Goal: Task Accomplishment & Management: Complete application form

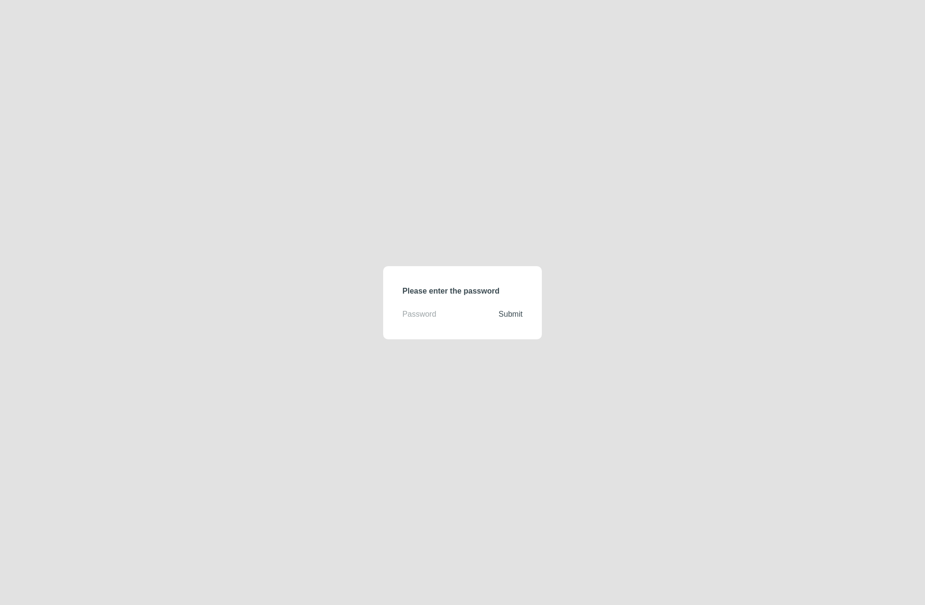
click at [458, 317] on input "text" at bounding box center [451, 314] width 96 height 12
type input "e"
type input "demodirectory"
click button "Submit" at bounding box center [511, 314] width 24 height 12
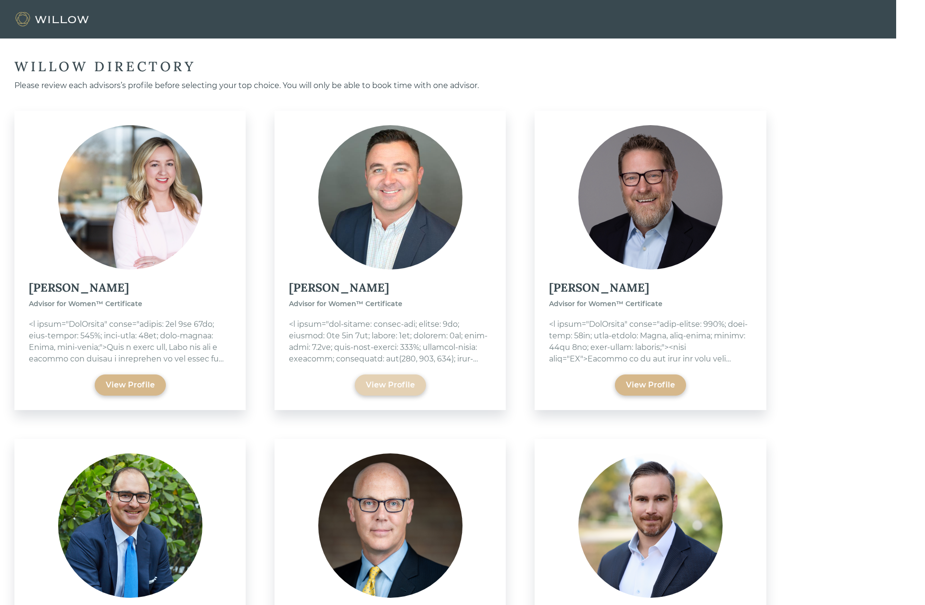
click at [389, 386] on div "View Profile" at bounding box center [390, 385] width 49 height 12
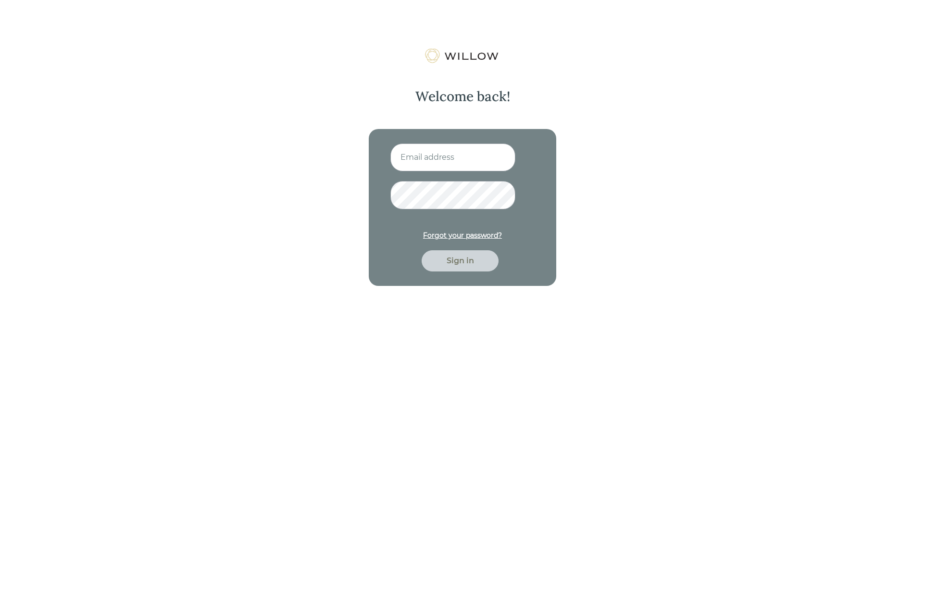
click at [416, 157] on input at bounding box center [453, 157] width 125 height 28
type input "[EMAIL_ADDRESS][PERSON_NAME][DOMAIN_NAME]"
click at [422, 250] on button "Sign in" at bounding box center [460, 260] width 77 height 21
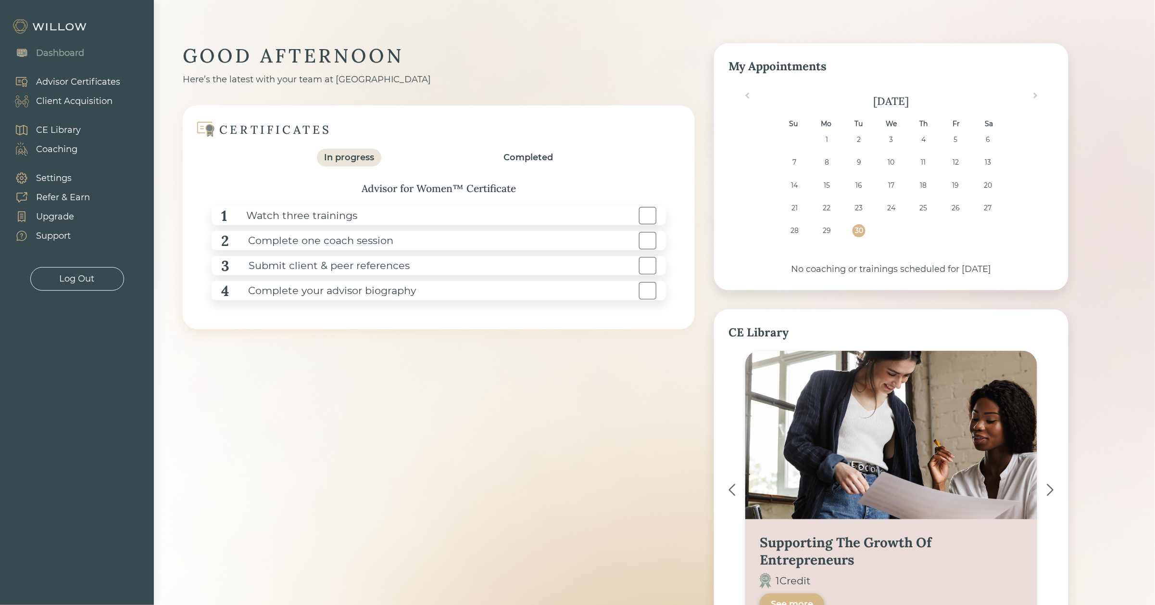
click at [57, 151] on div "Coaching" at bounding box center [56, 149] width 41 height 13
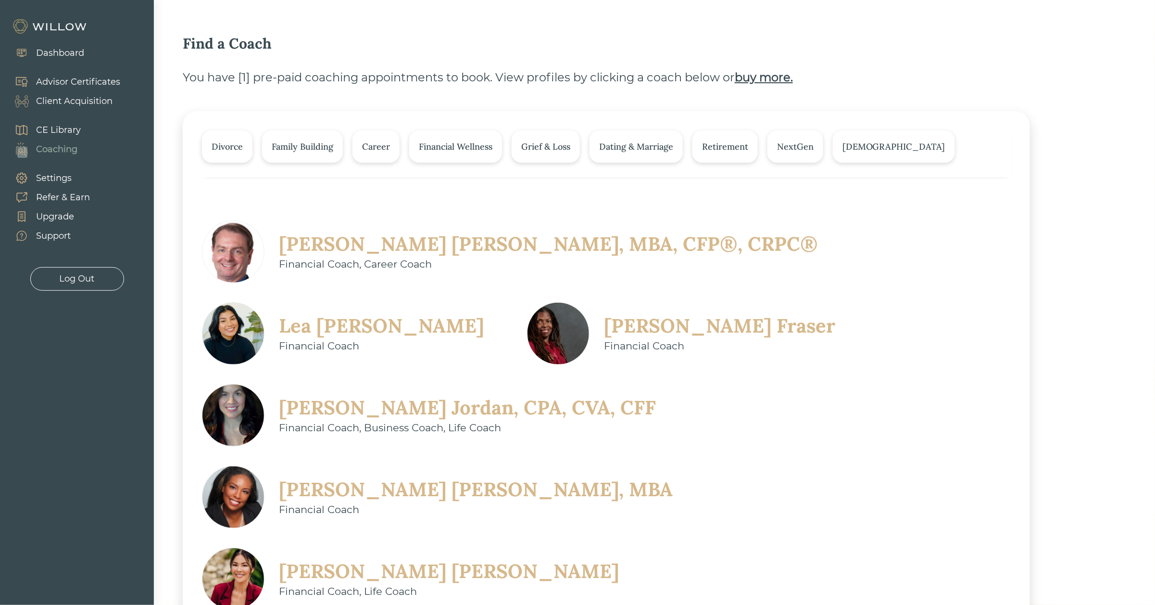
scroll to position [11, 0]
click at [352, 242] on div "[PERSON_NAME], MBA, CFP®, CRPC®" at bounding box center [548, 243] width 539 height 25
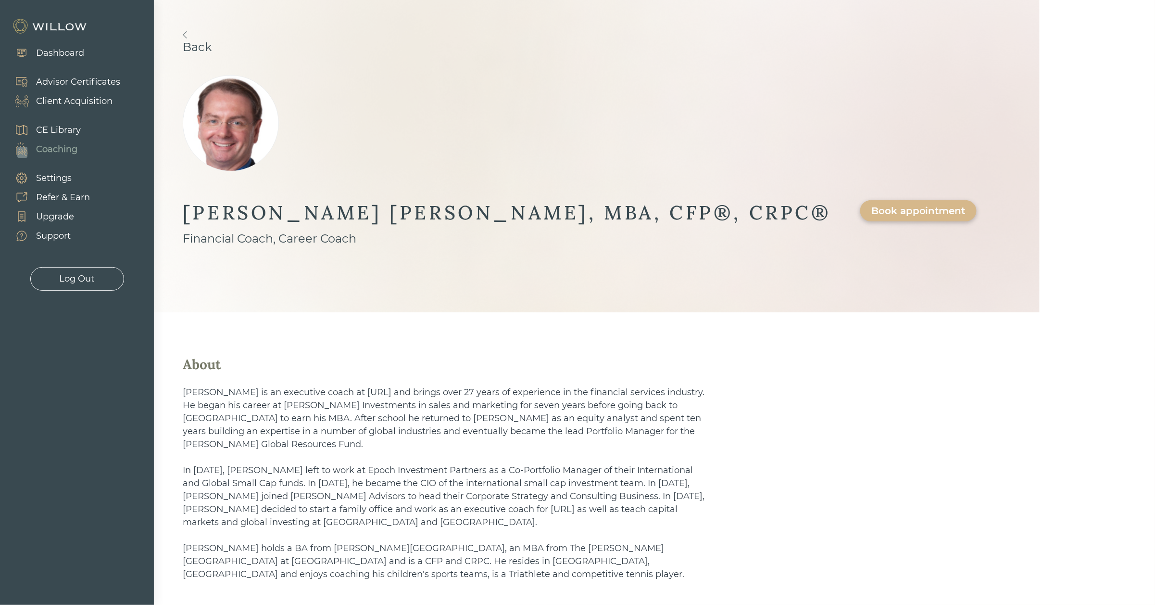
scroll to position [6, 0]
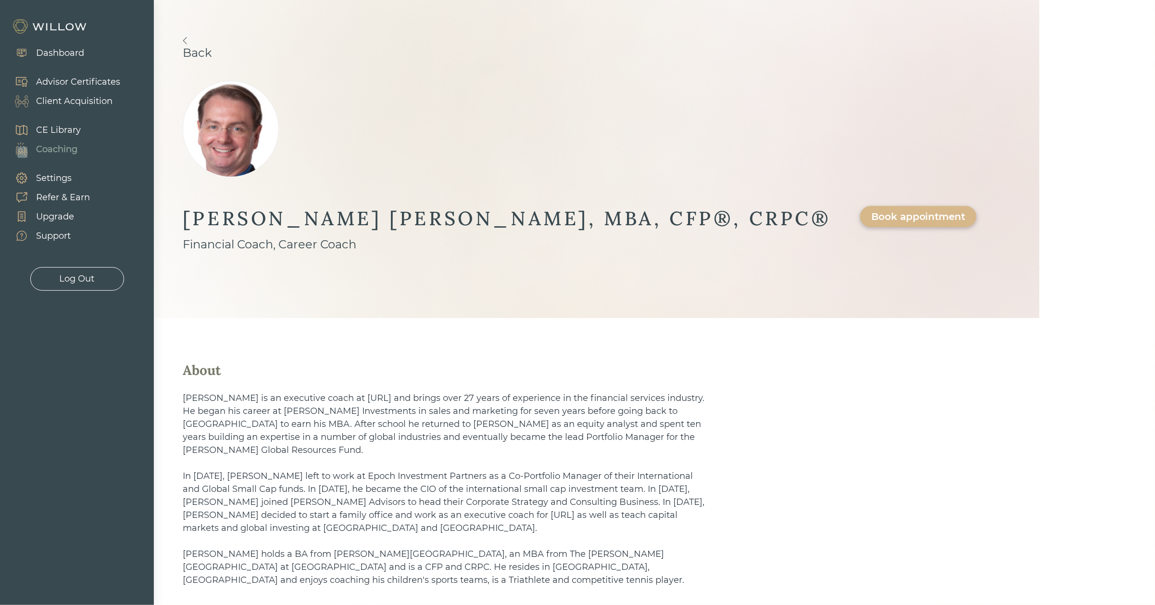
click at [235, 134] on img at bounding box center [231, 129] width 96 height 96
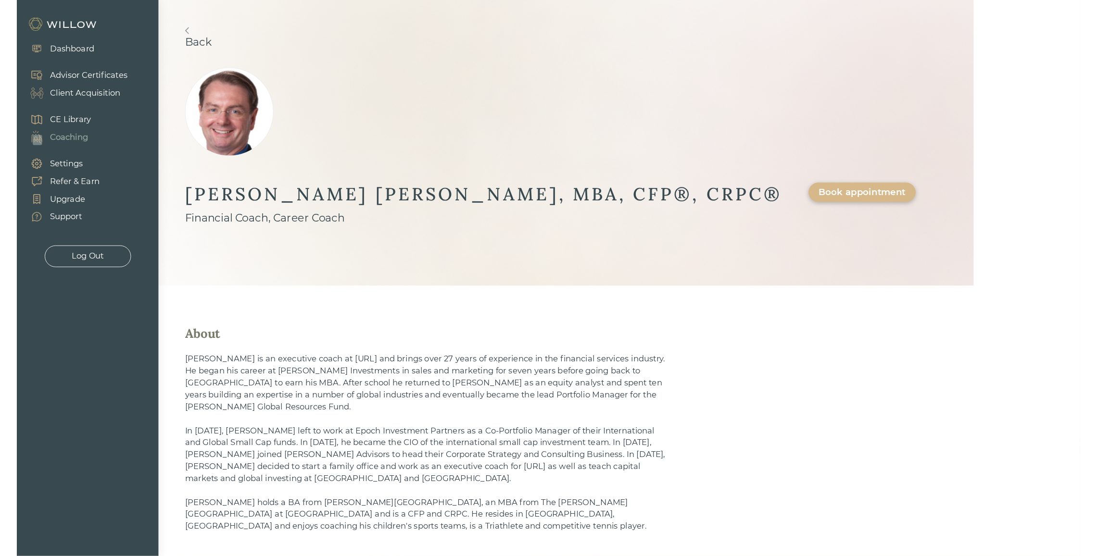
scroll to position [0, 0]
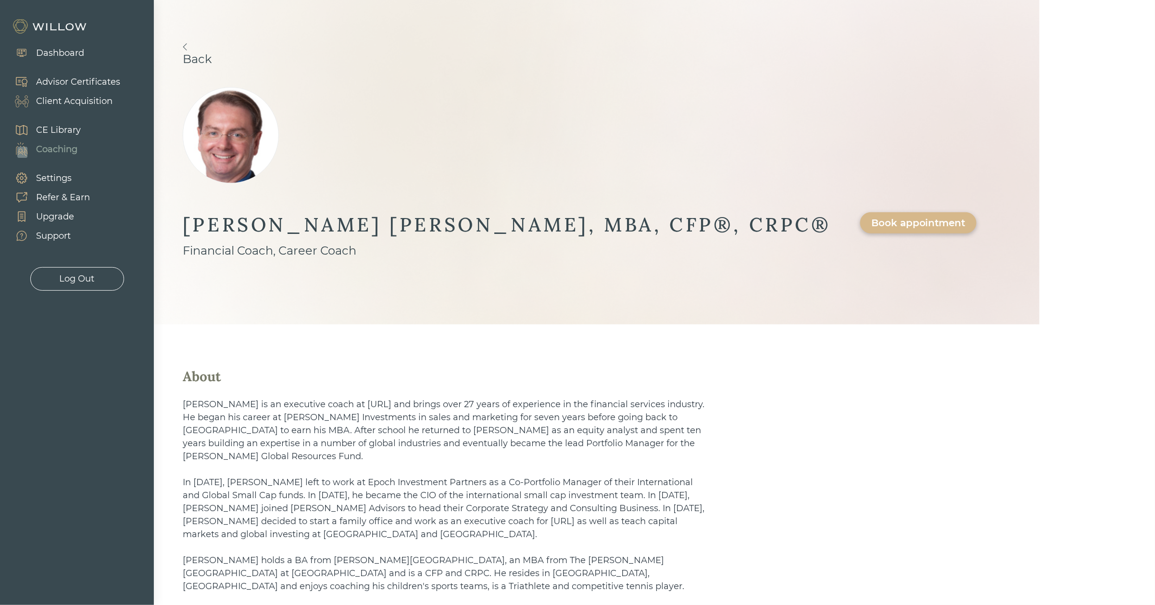
click at [38, 30] on img at bounding box center [50, 26] width 77 height 15
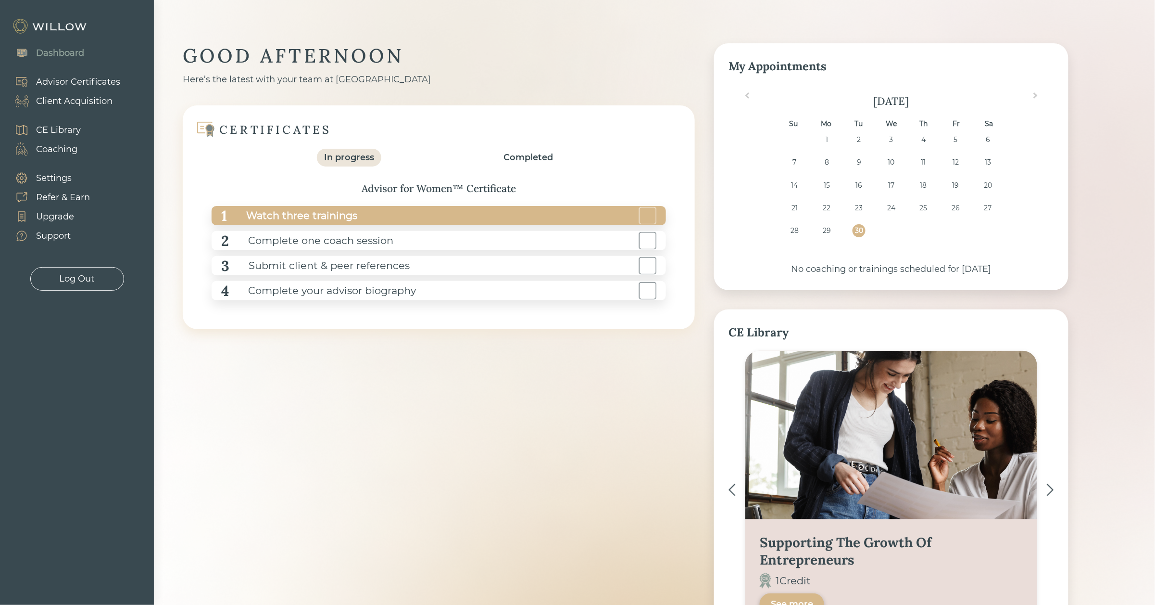
click at [265, 212] on div "Watch three trainings" at bounding box center [292, 216] width 130 height 22
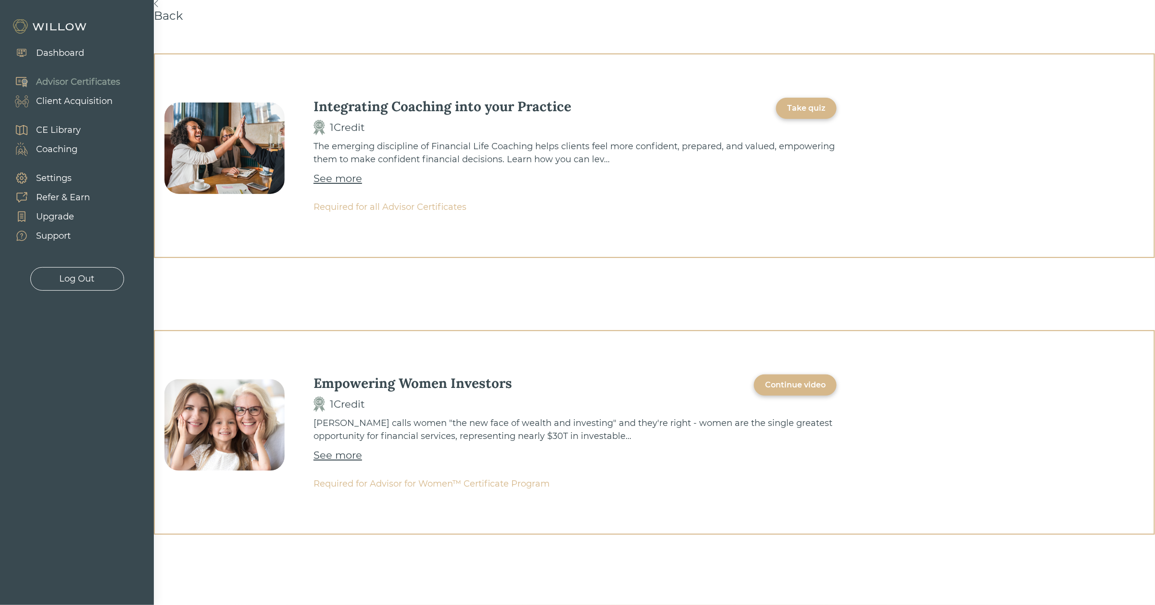
click at [335, 179] on div "See more" at bounding box center [338, 178] width 49 height 15
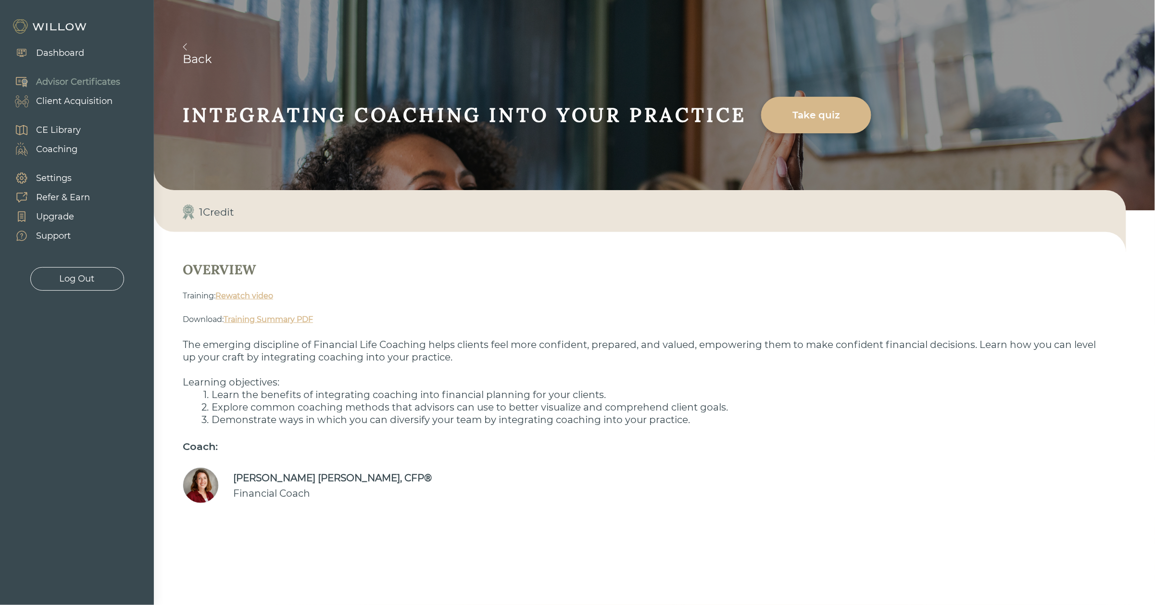
click at [245, 293] on link "Rewatch video" at bounding box center [244, 295] width 58 height 9
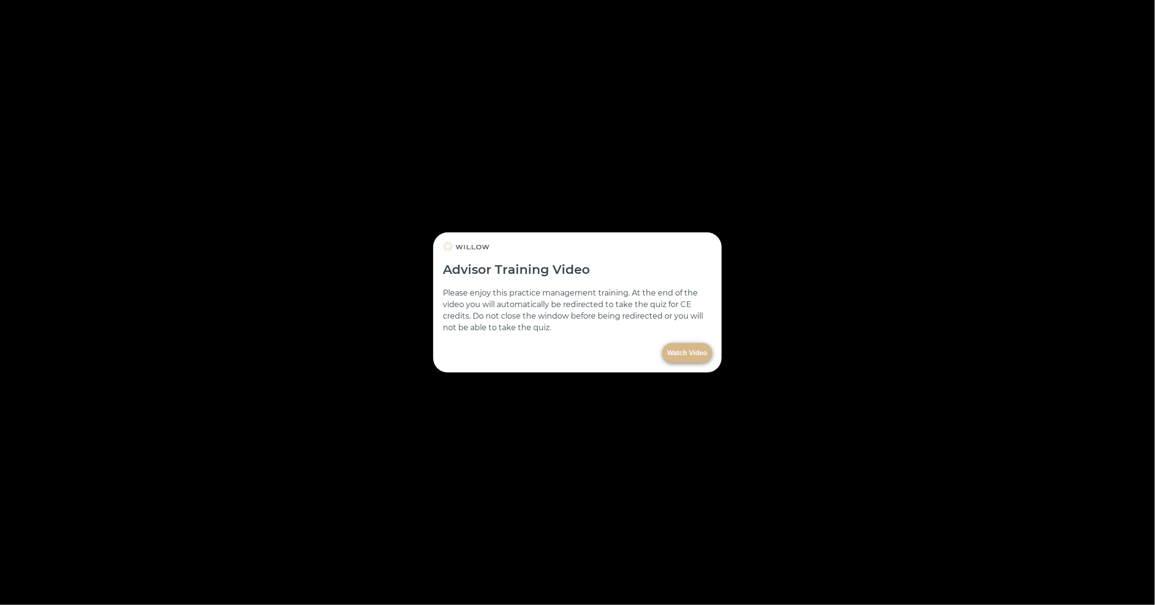
click at [682, 353] on button "Watch Video" at bounding box center [688, 353] width 50 height 20
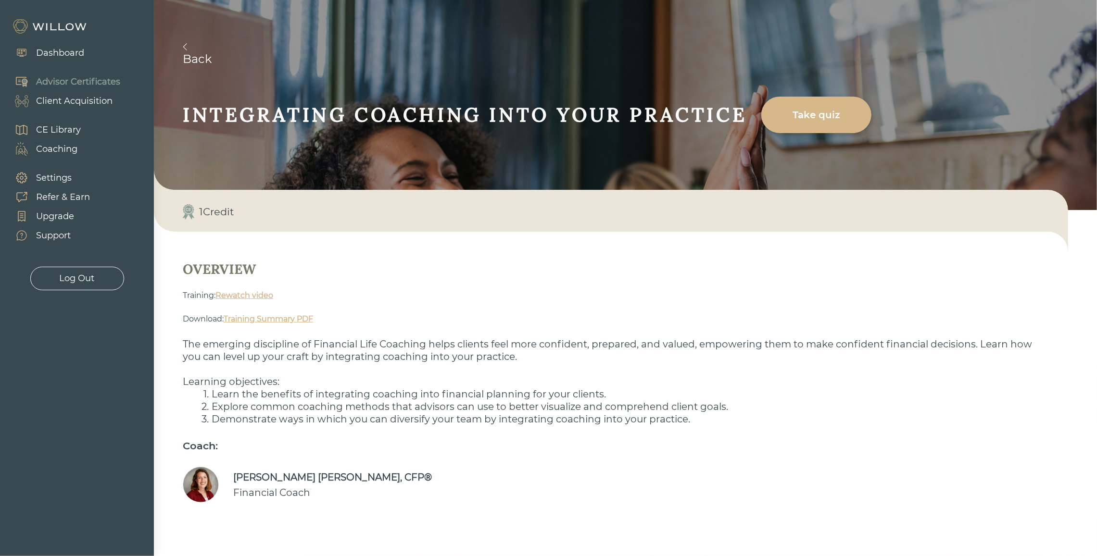
click at [213, 56] on link "Back" at bounding box center [640, 54] width 914 height 23
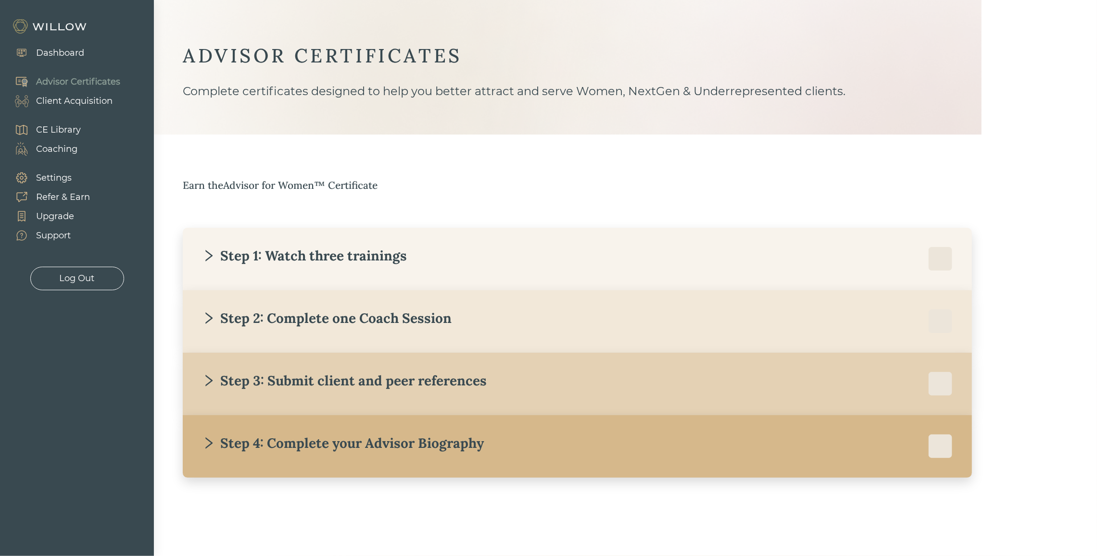
click at [244, 248] on div "Step 1: Watch three trainings" at bounding box center [304, 255] width 205 height 17
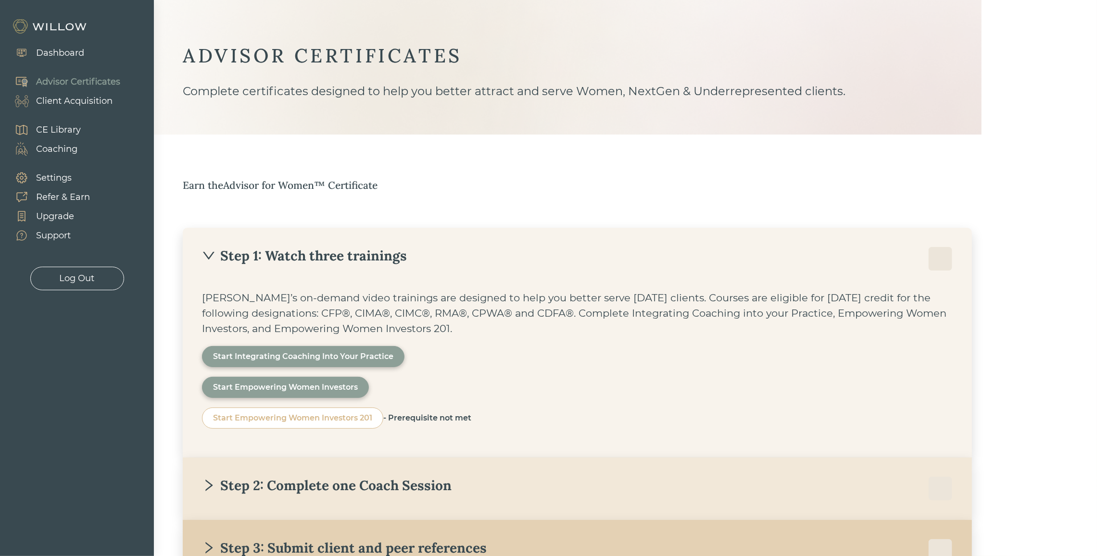
click at [231, 490] on div "Step 2: Complete one Coach Session" at bounding box center [327, 485] width 250 height 17
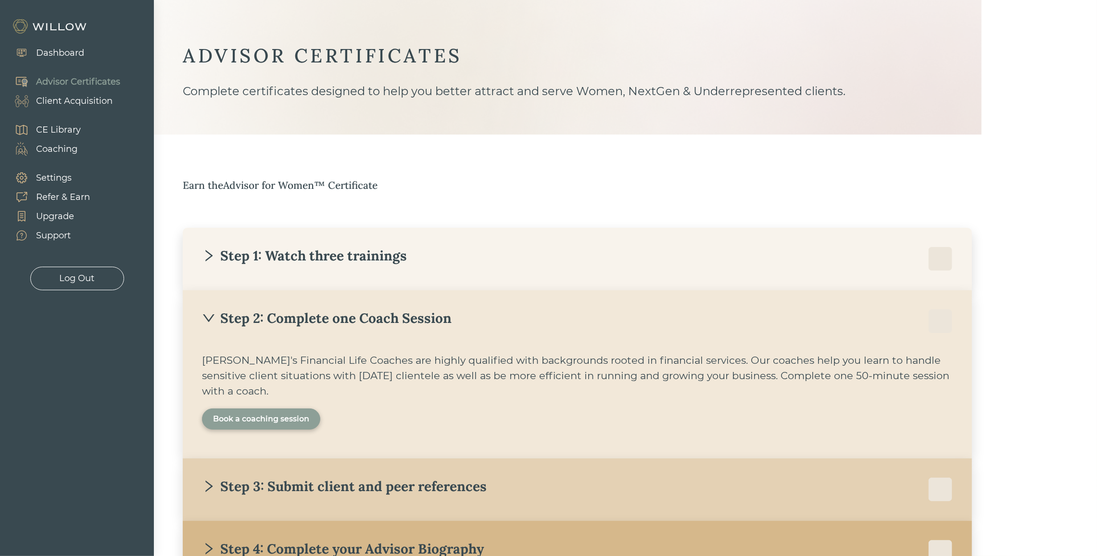
click at [264, 421] on div "Book a coaching session" at bounding box center [261, 420] width 96 height 12
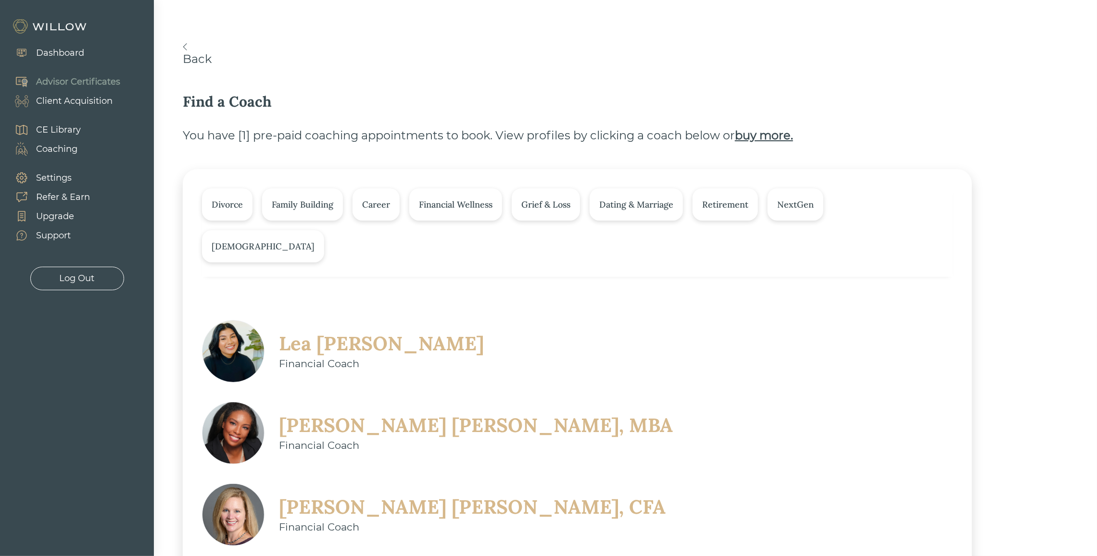
click at [194, 53] on link "Back" at bounding box center [597, 54] width 828 height 23
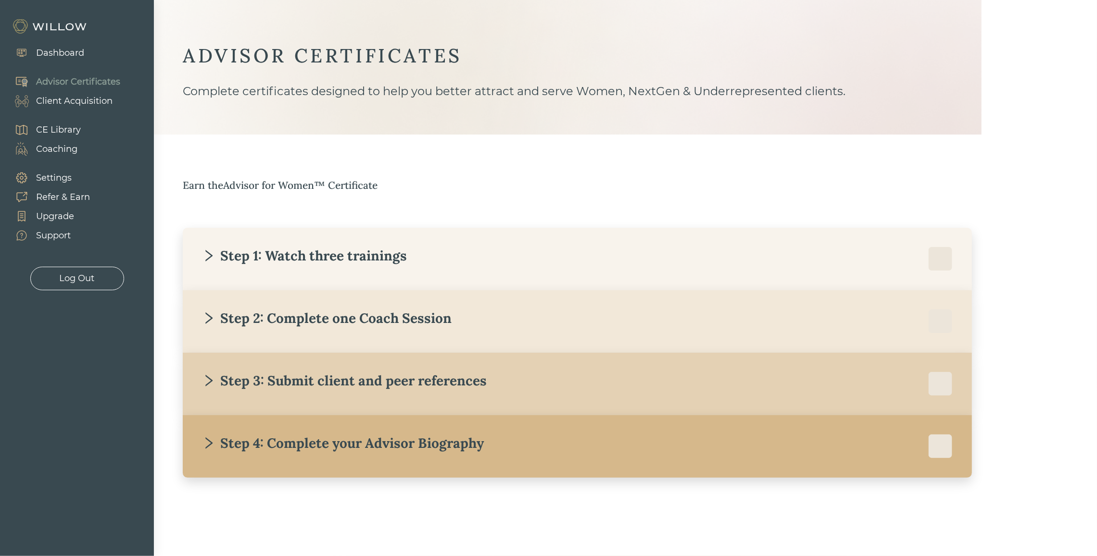
click at [282, 390] on div "Step 3: Submit client and peer references" at bounding box center [577, 384] width 751 height 24
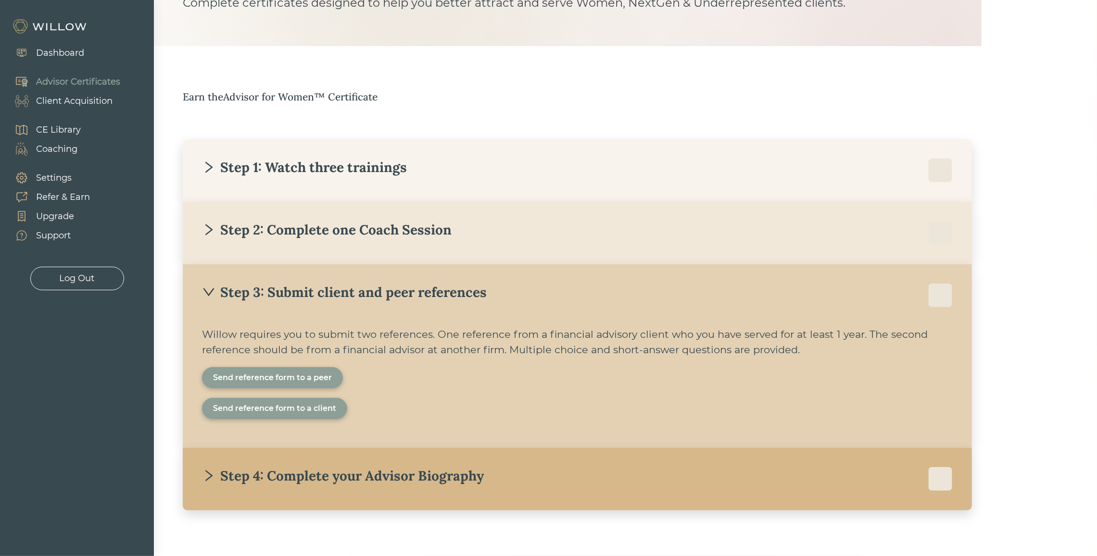
scroll to position [101, 0]
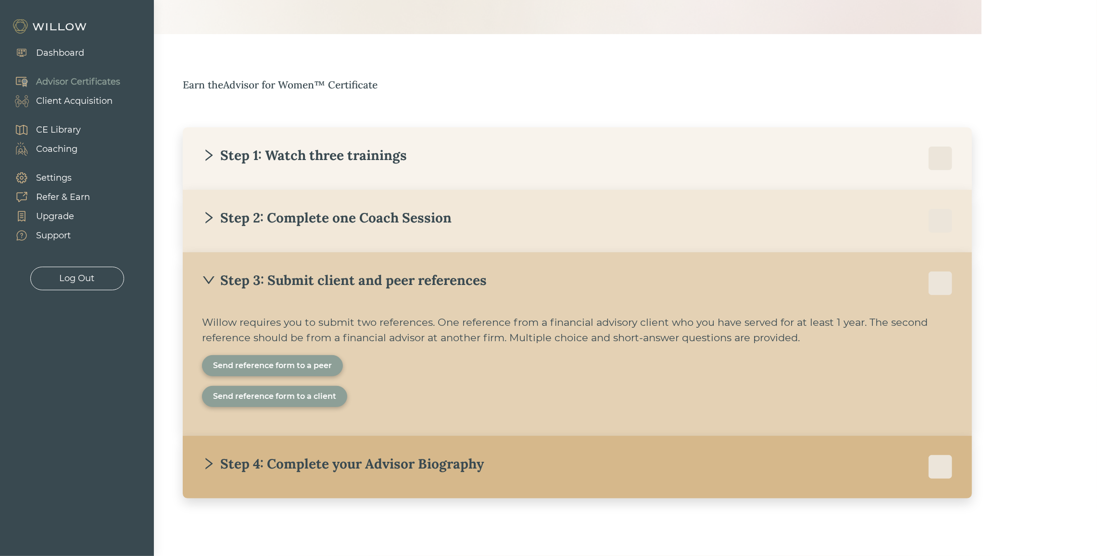
click at [285, 362] on div "Send reference form to a peer" at bounding box center [272, 366] width 119 height 12
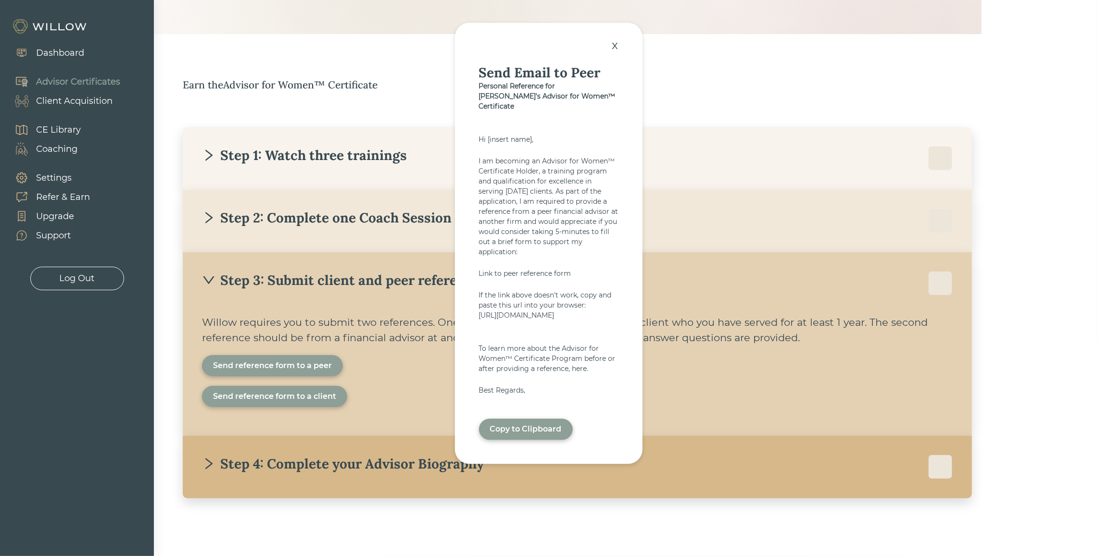
click at [518, 269] on div "Link to peer reference form" at bounding box center [548, 274] width 139 height 10
click at [619, 43] on div "x" at bounding box center [615, 45] width 16 height 21
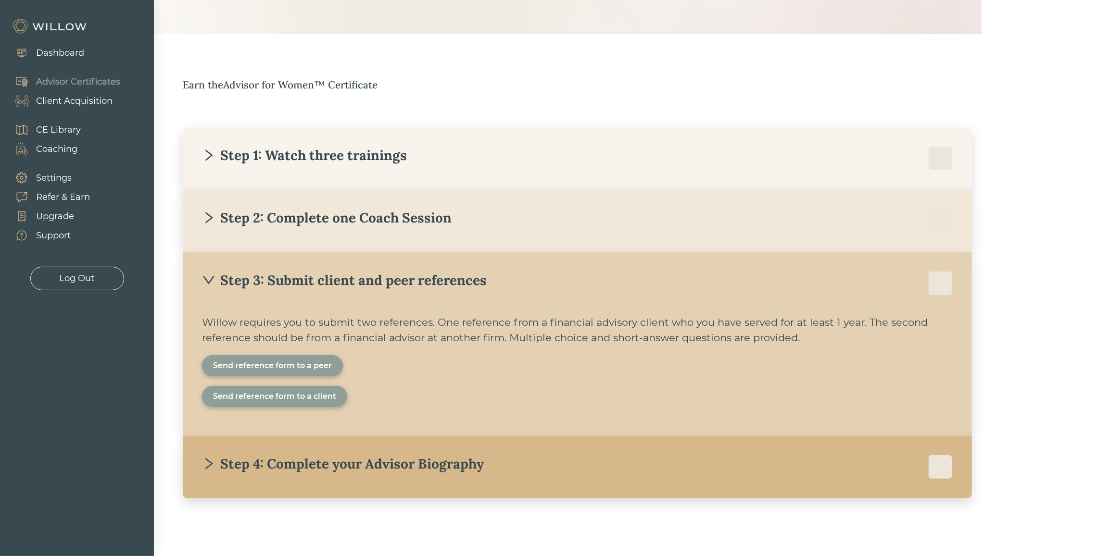
click at [257, 465] on div "Step 4: Complete your Advisor Biography" at bounding box center [343, 463] width 282 height 17
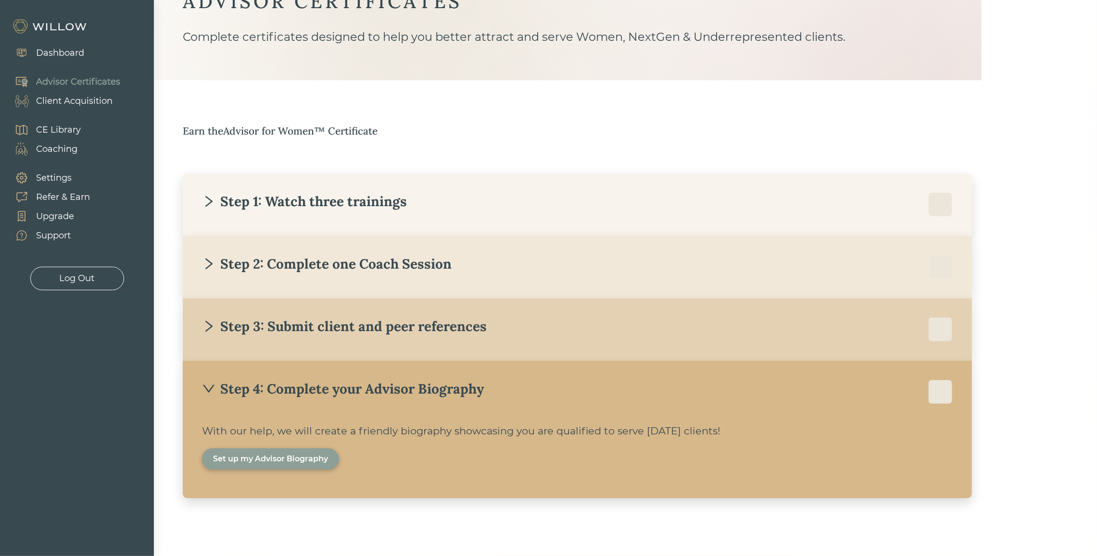
click at [66, 102] on div "Client Acquisition" at bounding box center [74, 101] width 76 height 13
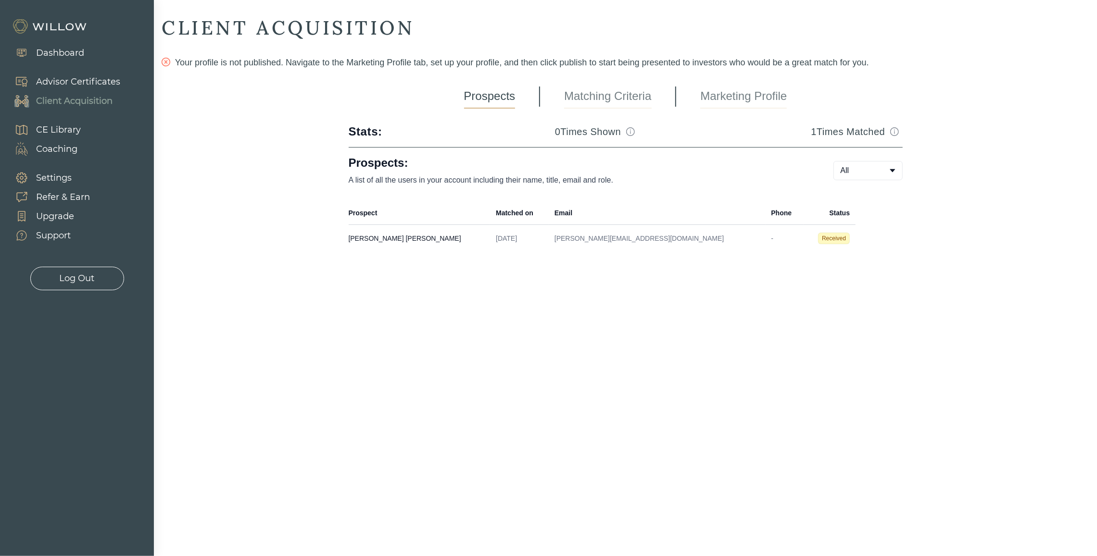
click at [720, 100] on link "Marketing Profile" at bounding box center [743, 97] width 87 height 24
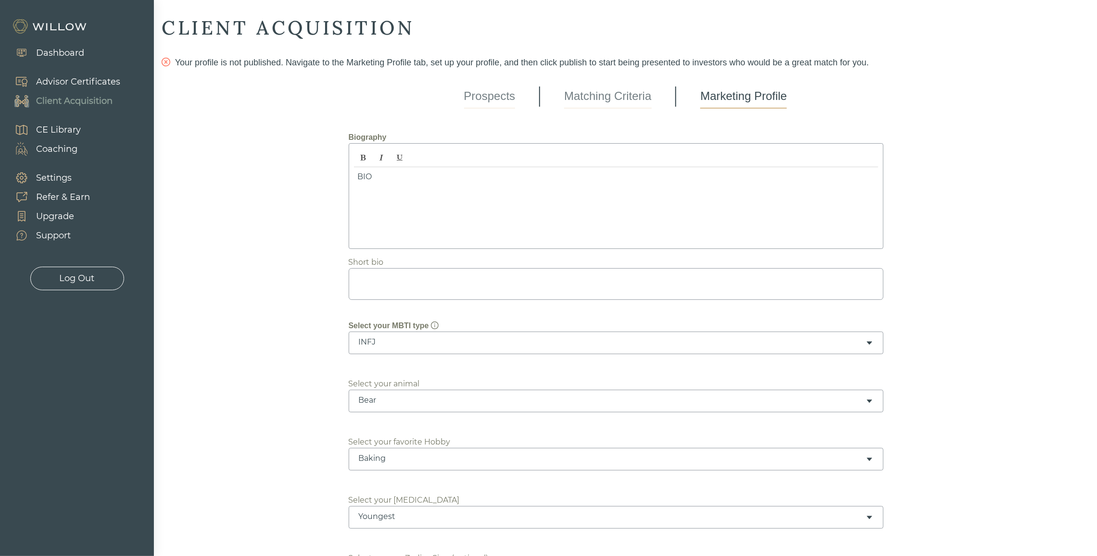
click at [594, 97] on link "Matching Criteria" at bounding box center [607, 97] width 87 height 24
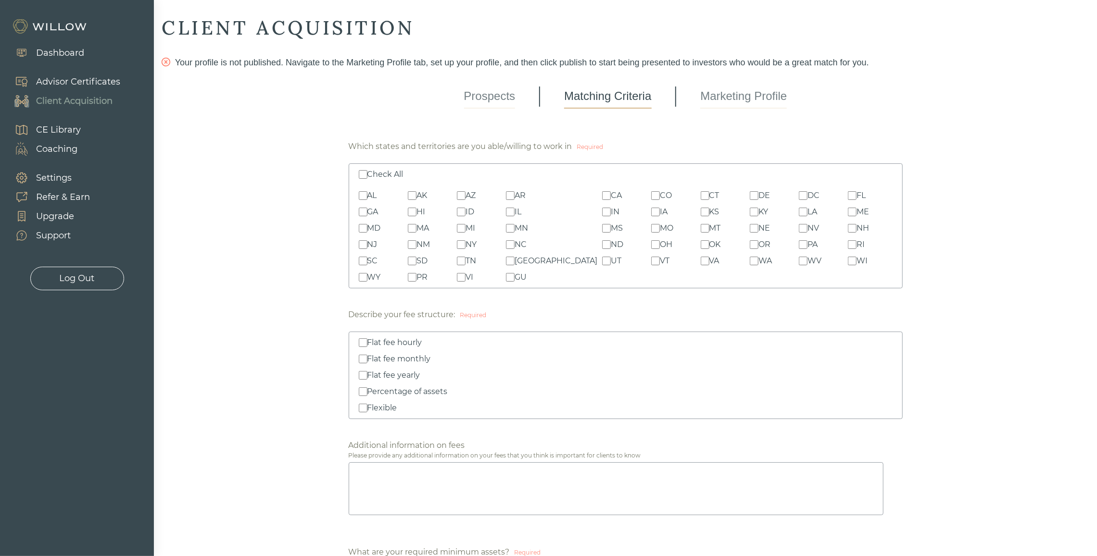
click at [497, 96] on link "Prospects" at bounding box center [489, 97] width 51 height 24
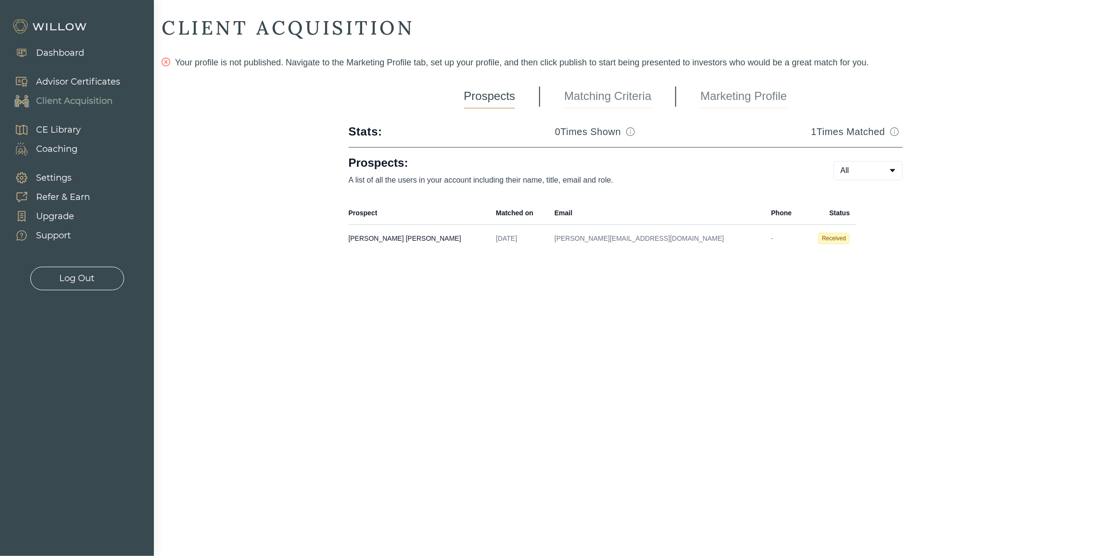
click at [57, 28] on img at bounding box center [50, 26] width 77 height 15
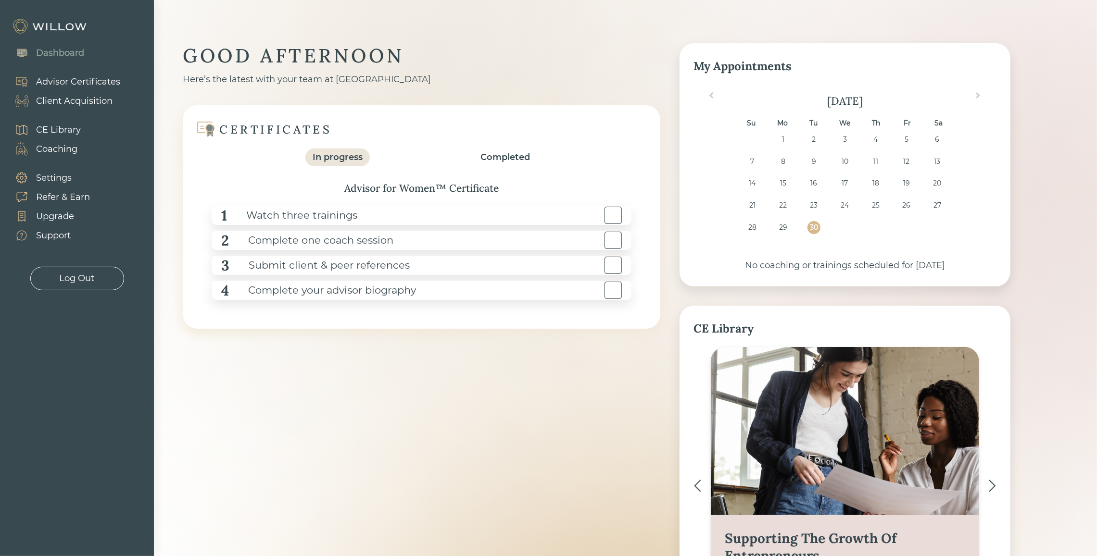
click at [93, 92] on div "Client Acquisition" at bounding box center [59, 100] width 108 height 19
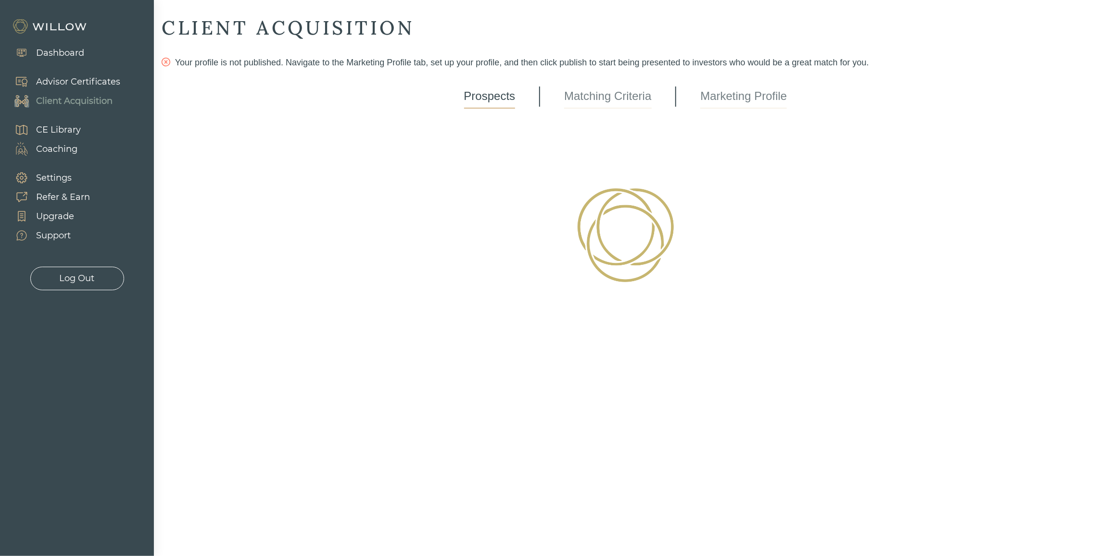
click at [93, 106] on div "Client Acquisition" at bounding box center [74, 101] width 76 height 13
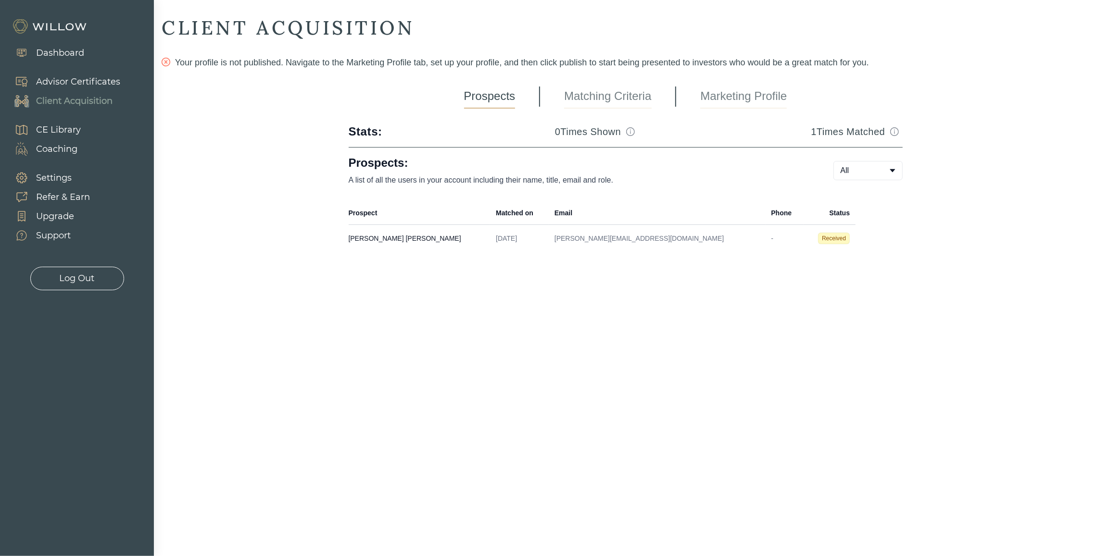
click at [616, 92] on link "Matching Criteria" at bounding box center [607, 97] width 87 height 24
